Goal: Information Seeking & Learning: Learn about a topic

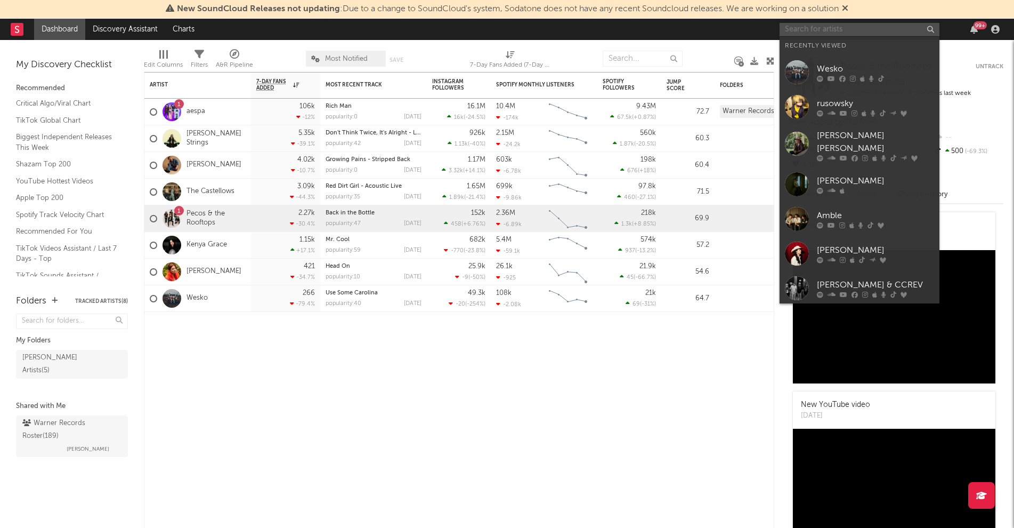
click at [867, 27] on input "text" at bounding box center [860, 29] width 160 height 13
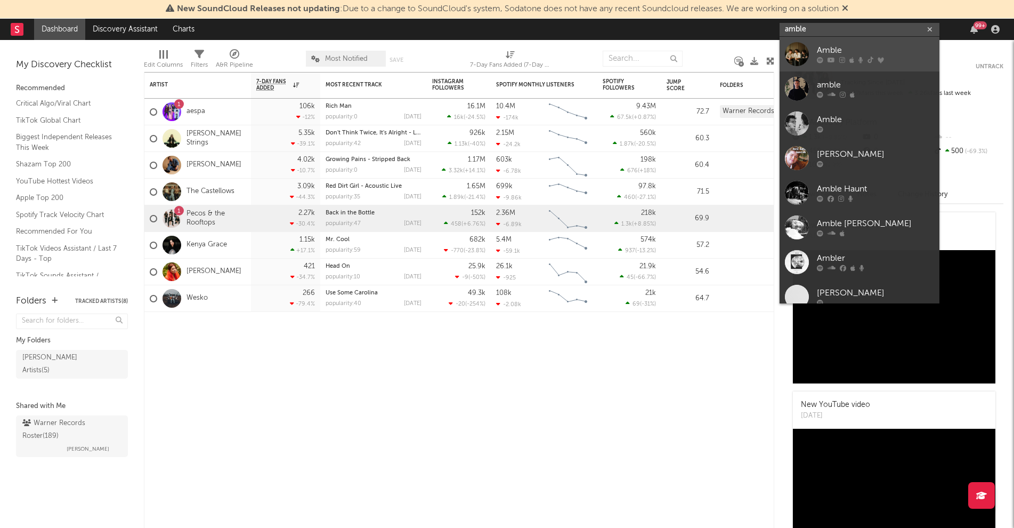
type input "amble"
click at [814, 59] on link "Amble" at bounding box center [860, 54] width 160 height 35
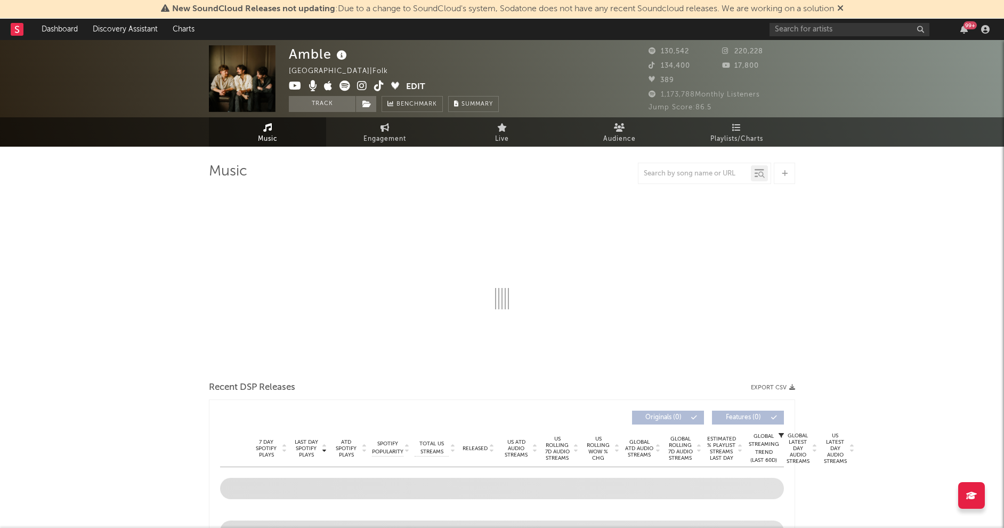
select select "6m"
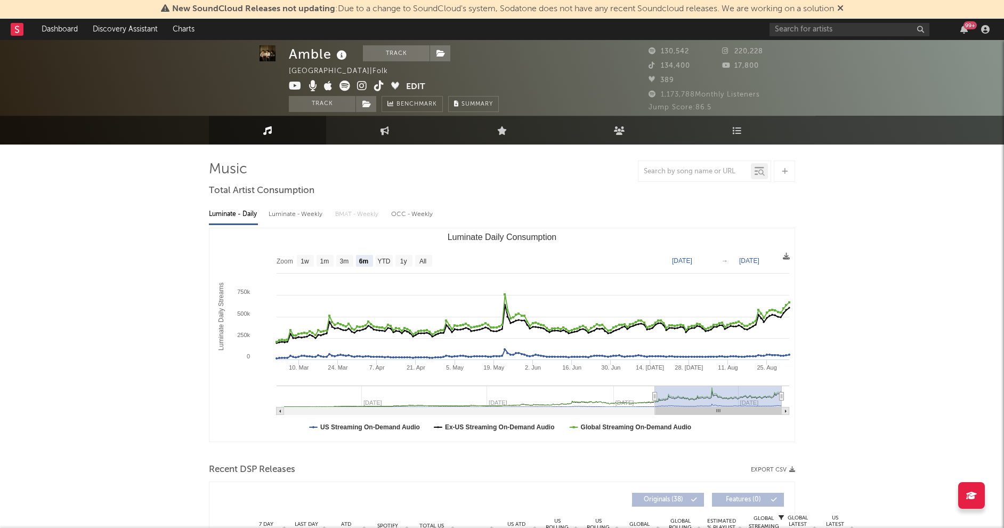
scroll to position [2, 0]
click at [403, 133] on link "Engagement" at bounding box center [384, 130] width 117 height 29
select select "1w"
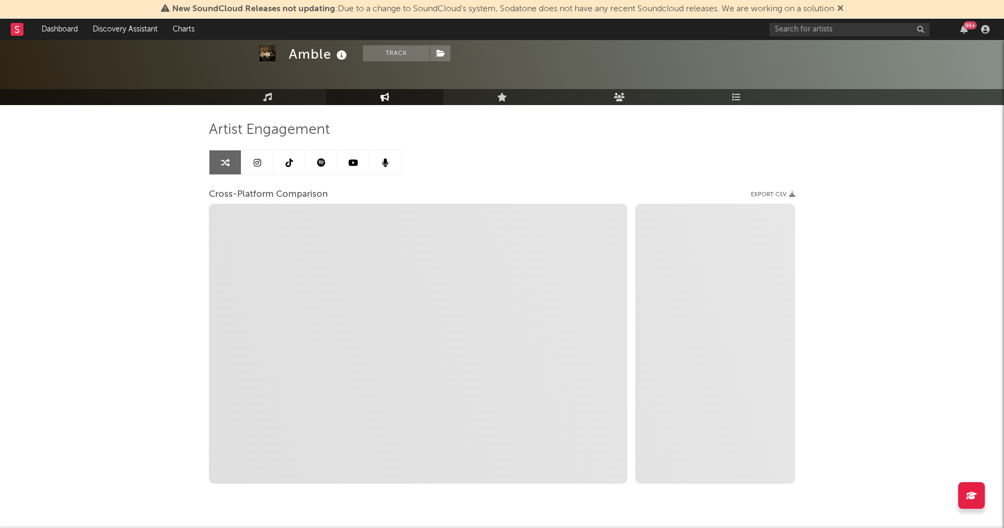
scroll to position [45, 0]
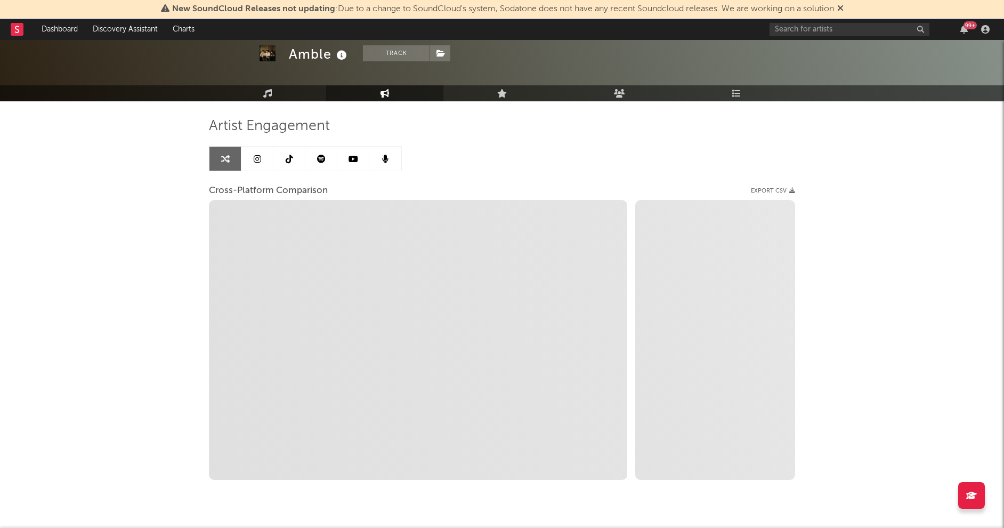
select select "1m"
